Goal: Consume media (video, audio): Consume media (video, audio)

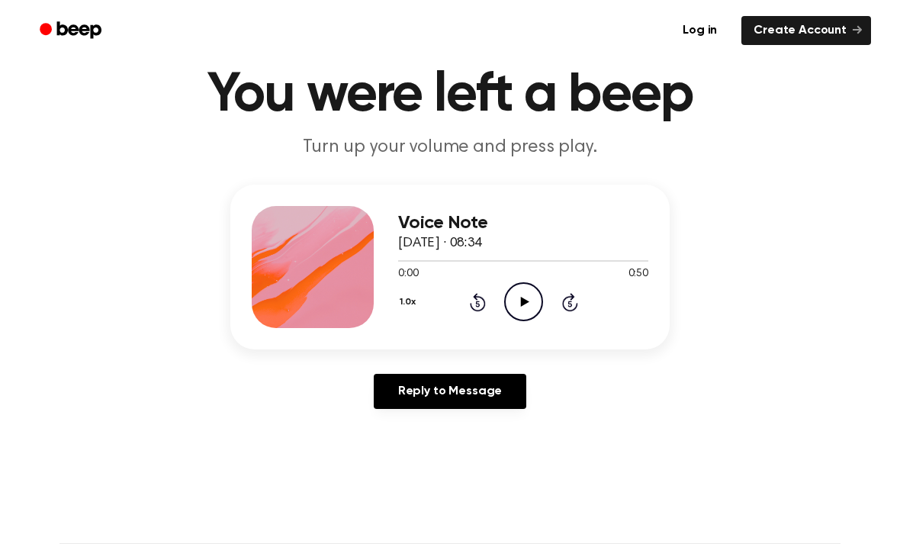
scroll to position [53, 0]
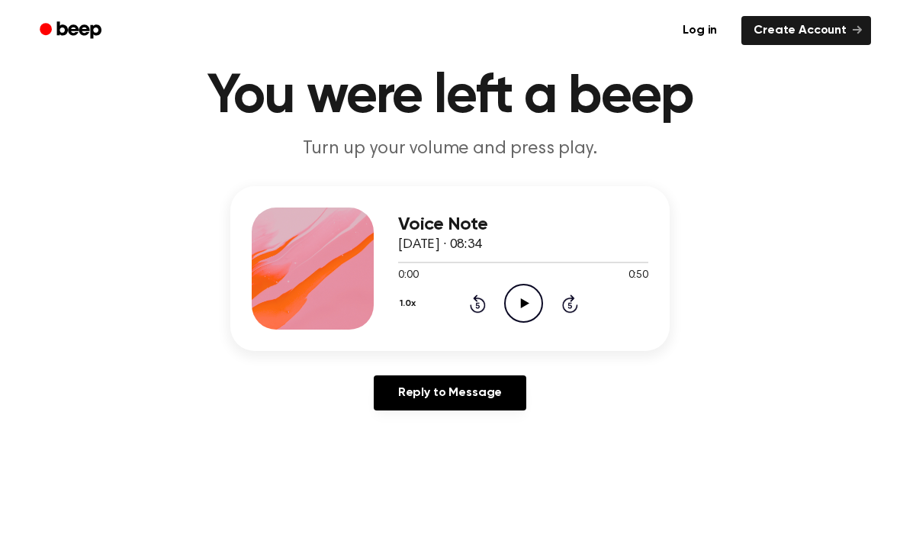
click at [524, 304] on icon at bounding box center [524, 303] width 8 height 10
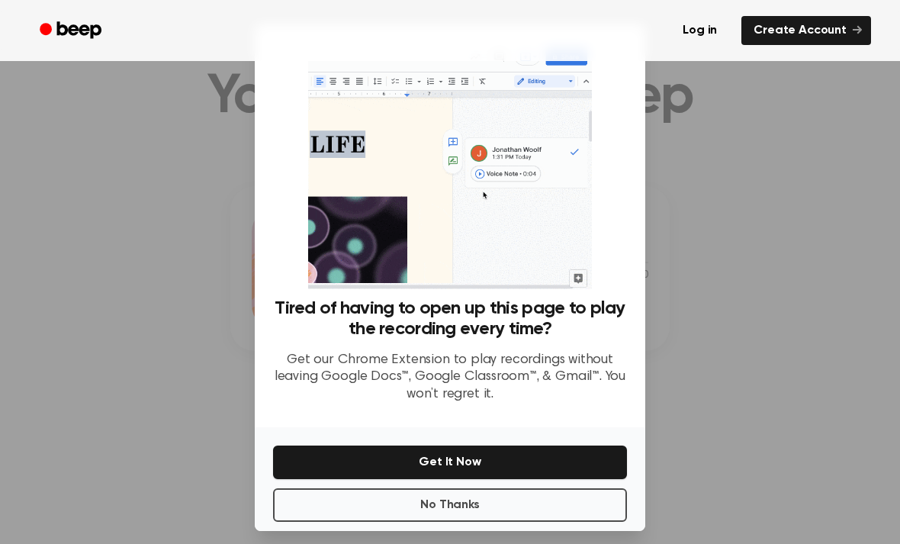
click at [565, 522] on button "No Thanks" at bounding box center [450, 505] width 354 height 34
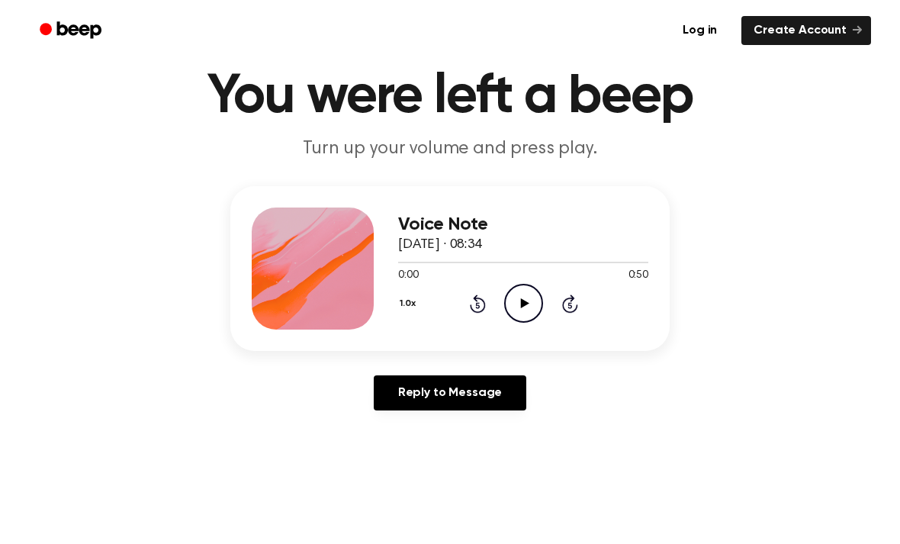
click at [513, 302] on icon "Play Audio" at bounding box center [523, 303] width 39 height 39
click at [517, 286] on circle at bounding box center [523, 303] width 37 height 37
click at [509, 303] on icon "Play Audio" at bounding box center [523, 303] width 39 height 39
click at [520, 303] on icon "Pause Audio" at bounding box center [523, 303] width 39 height 39
click at [482, 252] on span "[DATE] · 08:34" at bounding box center [440, 245] width 84 height 14
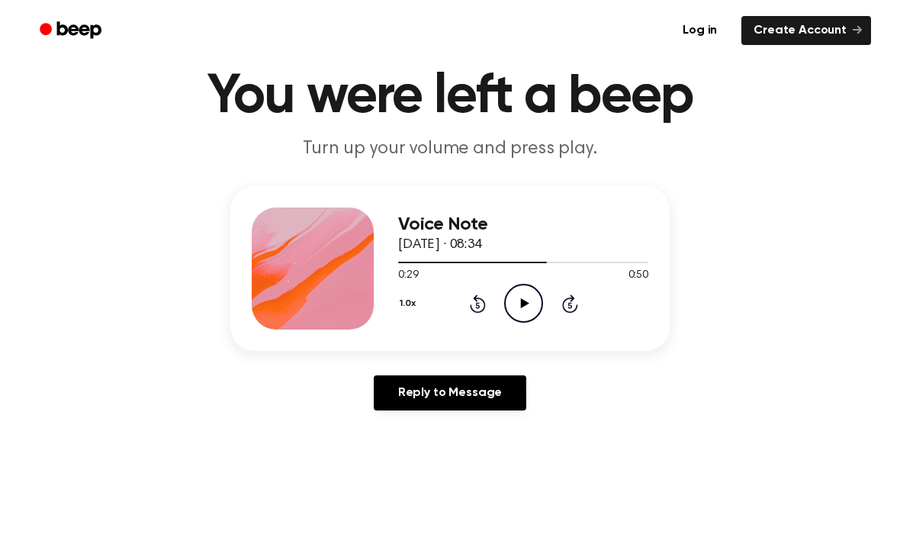
click at [516, 259] on div at bounding box center [523, 262] width 250 height 12
click at [530, 305] on icon "Play Audio" at bounding box center [523, 303] width 39 height 39
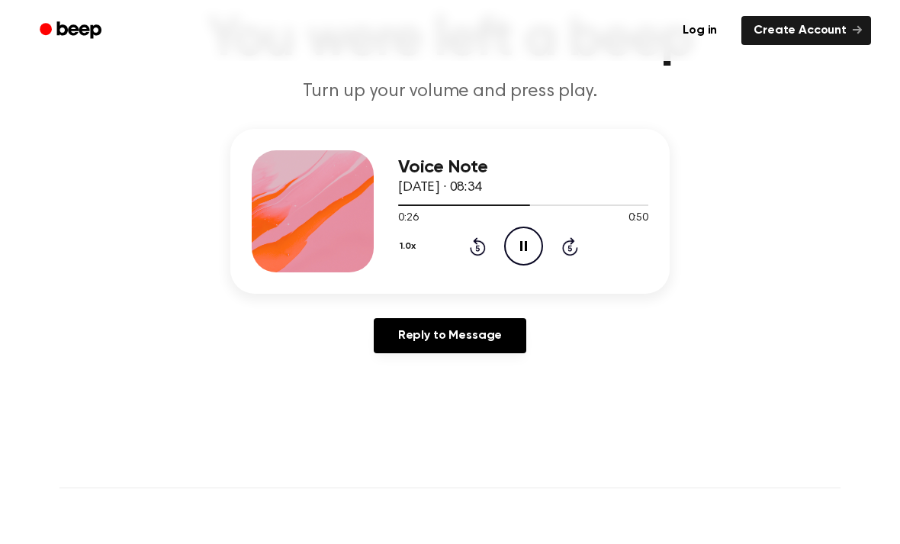
scroll to position [115, 0]
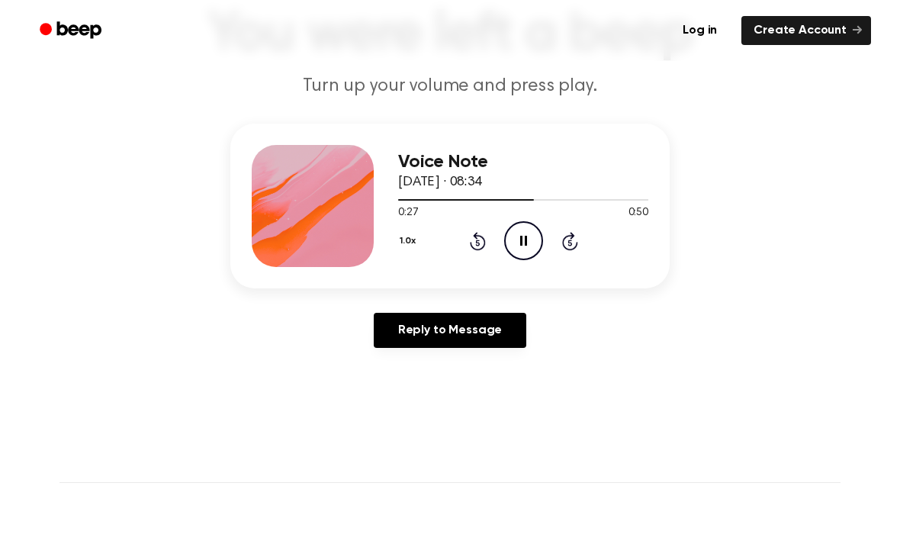
click at [522, 240] on icon at bounding box center [523, 241] width 7 height 10
click at [491, 197] on div at bounding box center [523, 199] width 250 height 12
click at [525, 248] on icon "Play Audio" at bounding box center [523, 240] width 39 height 39
click at [523, 233] on icon "Pause Audio" at bounding box center [523, 240] width 39 height 39
click at [522, 238] on icon at bounding box center [524, 241] width 8 height 10
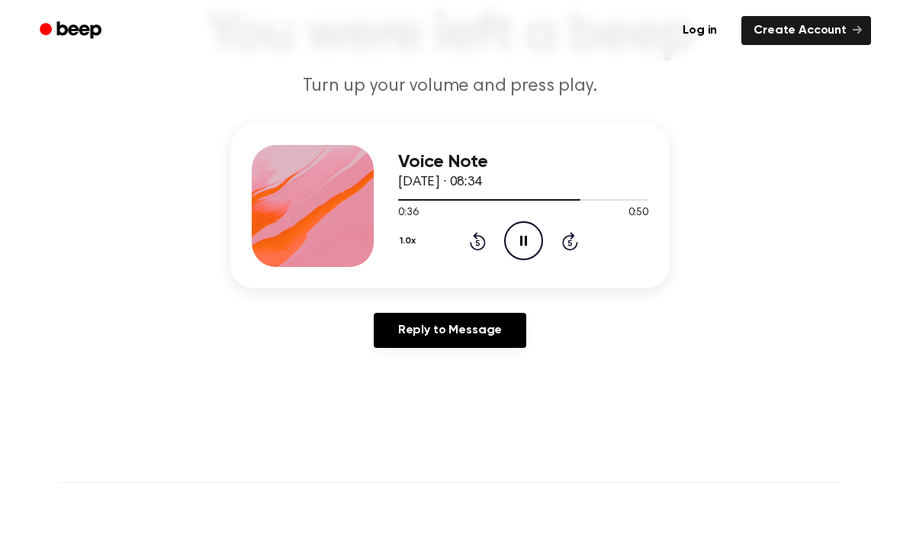
click at [522, 233] on icon "Pause Audio" at bounding box center [523, 240] width 39 height 39
click at [537, 196] on div at bounding box center [523, 199] width 250 height 12
click at [530, 235] on icon "Play Audio" at bounding box center [523, 240] width 39 height 39
click at [523, 230] on icon "Pause Audio" at bounding box center [523, 240] width 39 height 39
click at [517, 215] on div "0:34 0:50" at bounding box center [523, 213] width 250 height 16
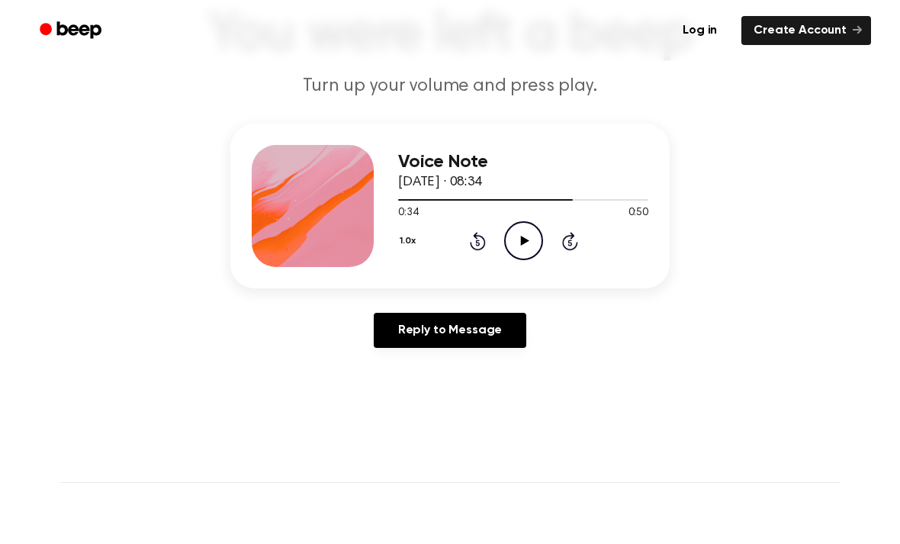
click at [520, 237] on icon "Play Audio" at bounding box center [523, 240] width 39 height 39
click at [524, 230] on icon "Pause Audio" at bounding box center [523, 240] width 39 height 39
click at [521, 233] on icon "Play Audio" at bounding box center [523, 240] width 39 height 39
click at [514, 238] on icon "Pause Audio" at bounding box center [523, 240] width 39 height 39
click at [533, 194] on div at bounding box center [523, 199] width 250 height 12
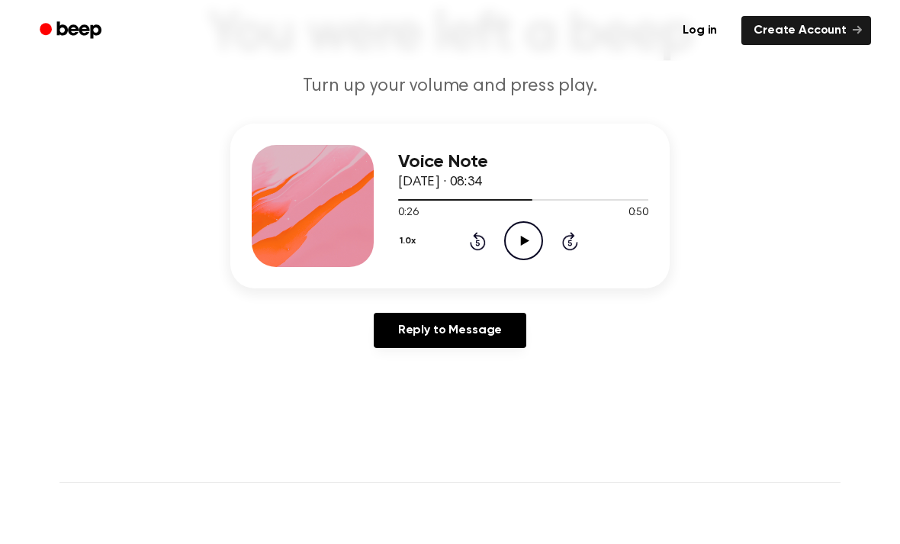
click at [520, 236] on icon "Play Audio" at bounding box center [523, 240] width 39 height 39
click at [523, 231] on icon "Pause Audio" at bounding box center [523, 240] width 39 height 39
click at [564, 194] on div at bounding box center [523, 199] width 250 height 12
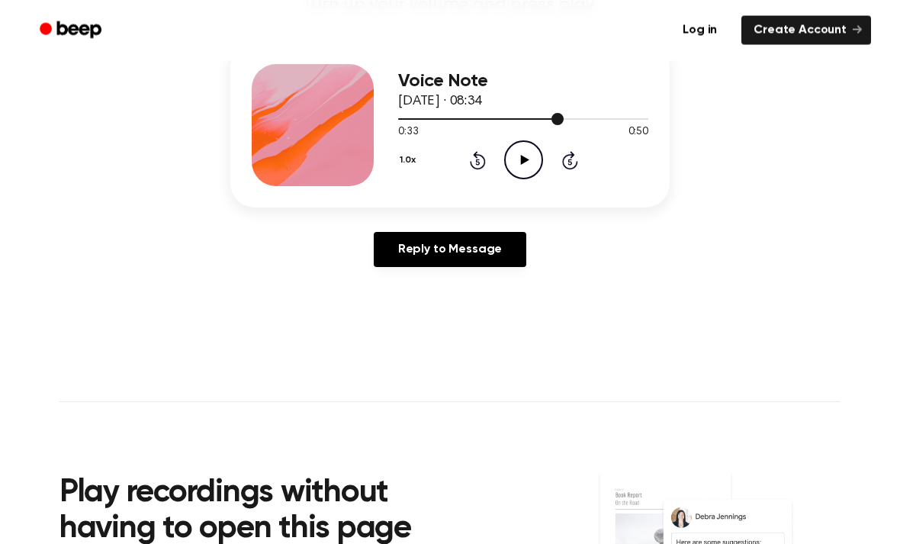
scroll to position [196, 0]
click at [515, 153] on icon "Play Audio" at bounding box center [523, 159] width 39 height 39
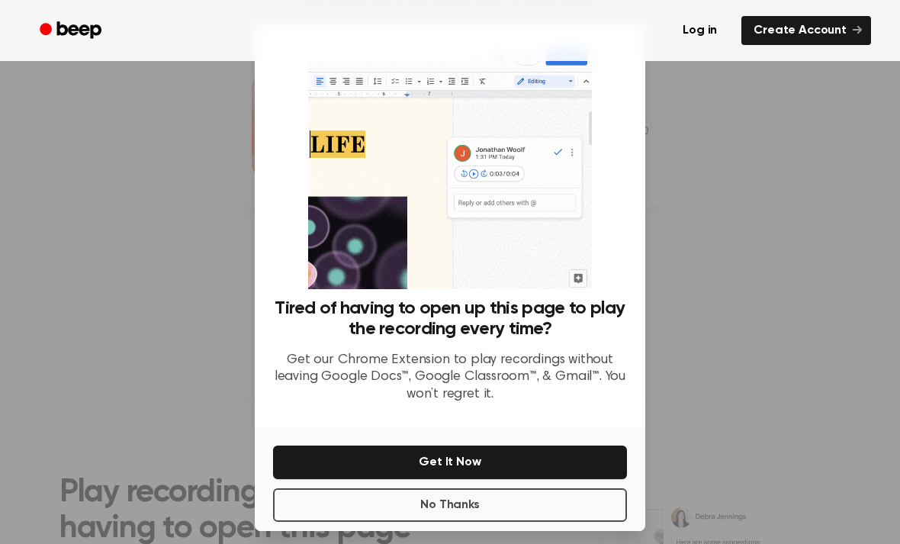
click at [472, 522] on button "No Thanks" at bounding box center [450, 505] width 354 height 34
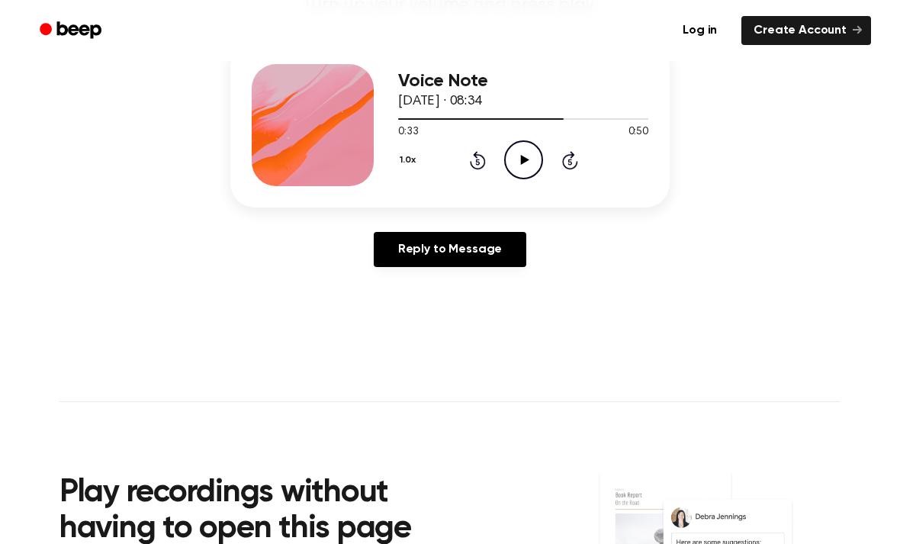
click at [519, 157] on icon "Play Audio" at bounding box center [523, 159] width 39 height 39
click at [528, 144] on icon "Pause Audio" at bounding box center [523, 159] width 39 height 39
click at [530, 150] on icon "Play Audio" at bounding box center [523, 159] width 39 height 39
click at [518, 154] on icon "Pause Audio" at bounding box center [523, 159] width 39 height 39
click at [544, 149] on div "1.0x Rewind 5 seconds Play Audio Skip 5 seconds" at bounding box center [523, 159] width 250 height 39
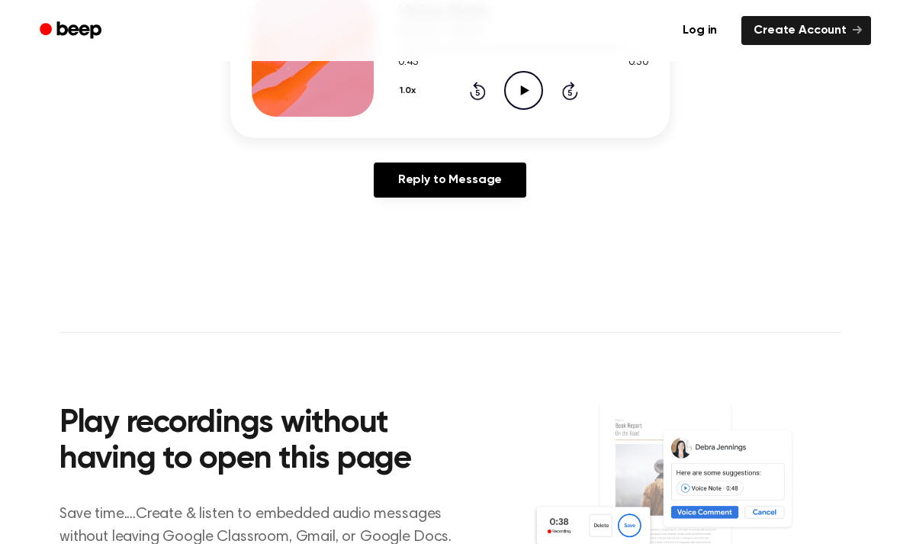
scroll to position [0, 0]
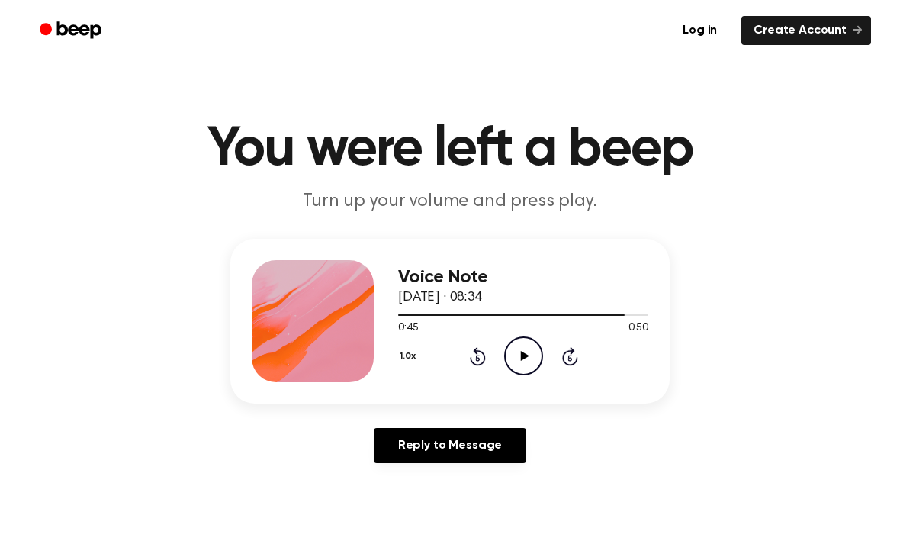
click at [465, 362] on div "1.0x Rewind 5 seconds Play Audio Skip 5 seconds" at bounding box center [523, 355] width 250 height 39
click at [472, 360] on icon at bounding box center [478, 356] width 16 height 18
click at [472, 357] on icon at bounding box center [478, 356] width 16 height 18
click at [469, 360] on icon "Rewind 5 seconds" at bounding box center [477, 356] width 17 height 20
click at [462, 361] on div "1.0x Rewind 5 seconds Play Audio Skip 5 seconds" at bounding box center [523, 355] width 250 height 39
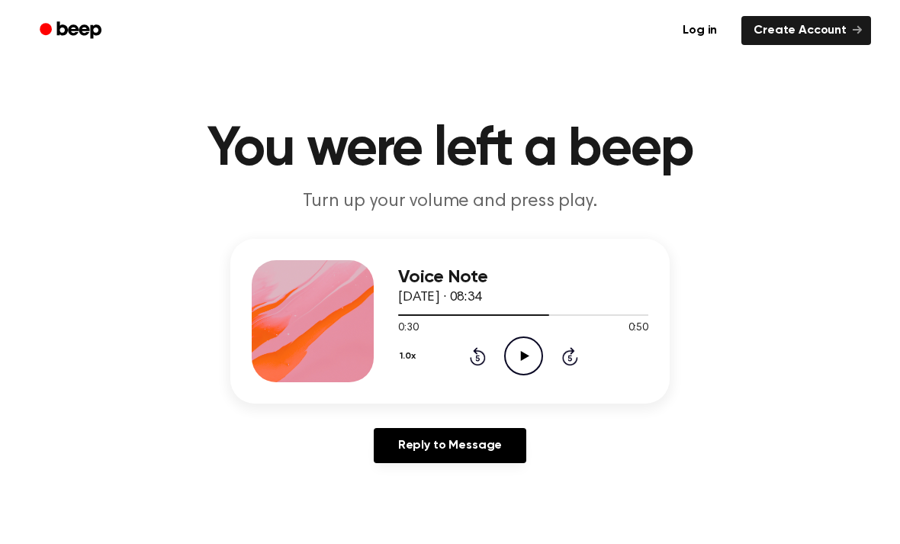
click at [456, 353] on div "1.0x Rewind 5 seconds Play Audio Skip 5 seconds" at bounding box center [523, 355] width 250 height 39
click at [526, 359] on icon "Play Audio" at bounding box center [523, 355] width 39 height 39
click at [517, 344] on icon "Pause Audio" at bounding box center [523, 355] width 39 height 39
